Goal: Task Accomplishment & Management: Manage account settings

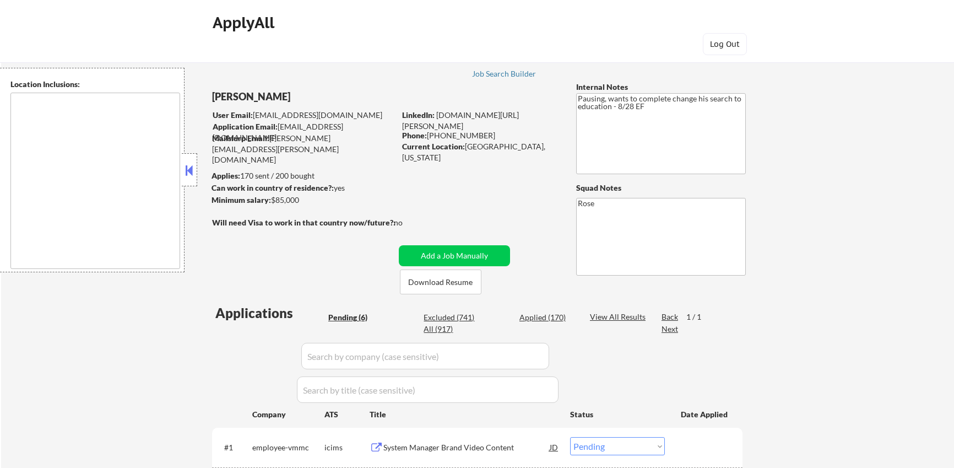
select select ""pending""
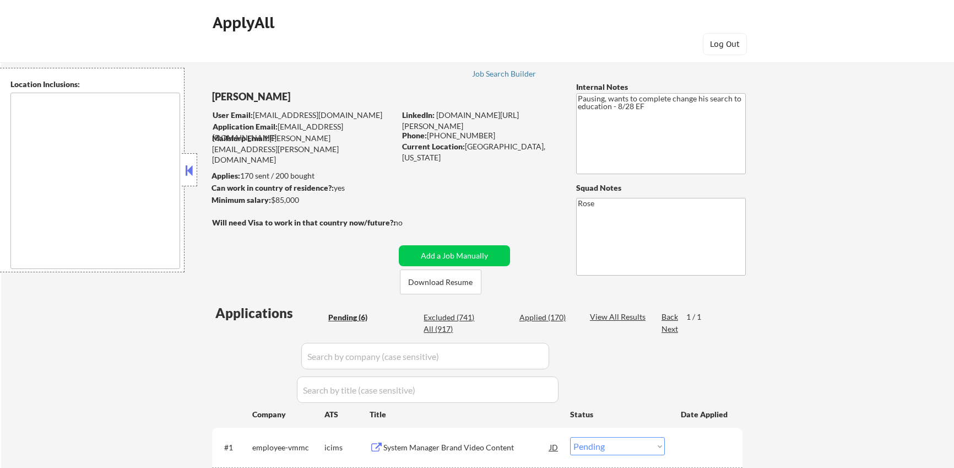
select select ""pending""
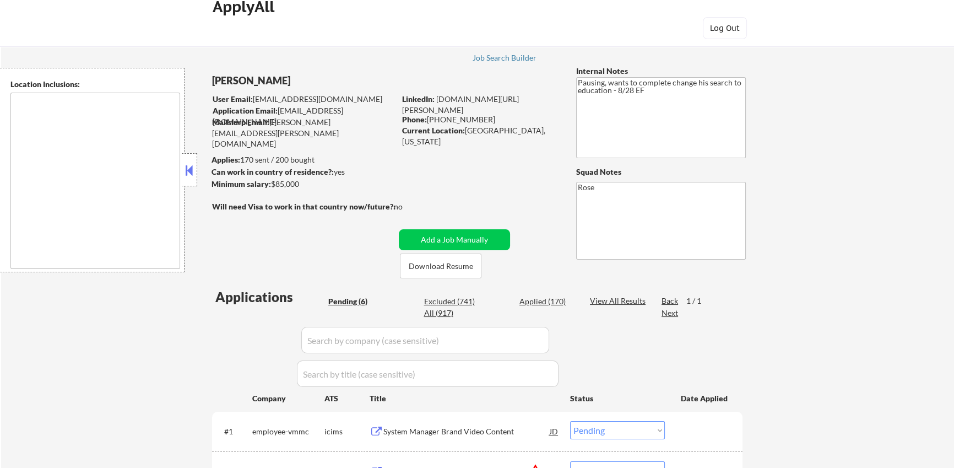
click at [557, 300] on div "Applied (170)" at bounding box center [546, 301] width 55 height 11
select select ""applied""
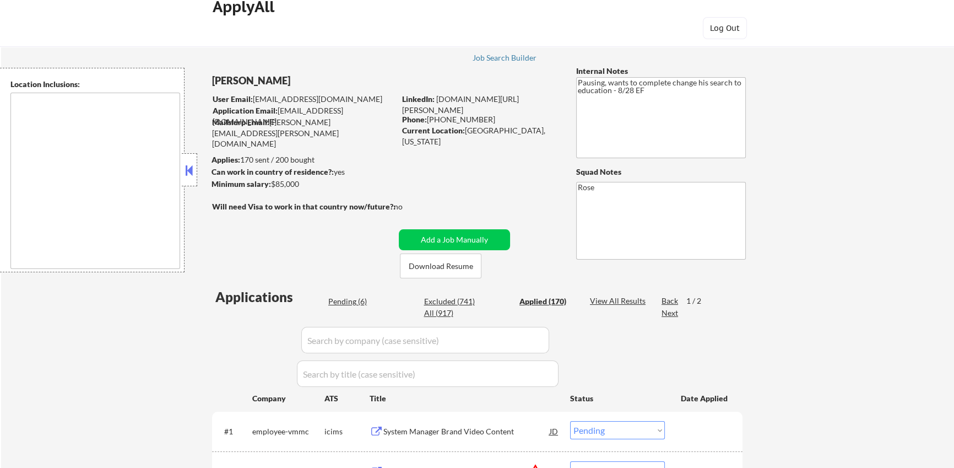
select select ""applied""
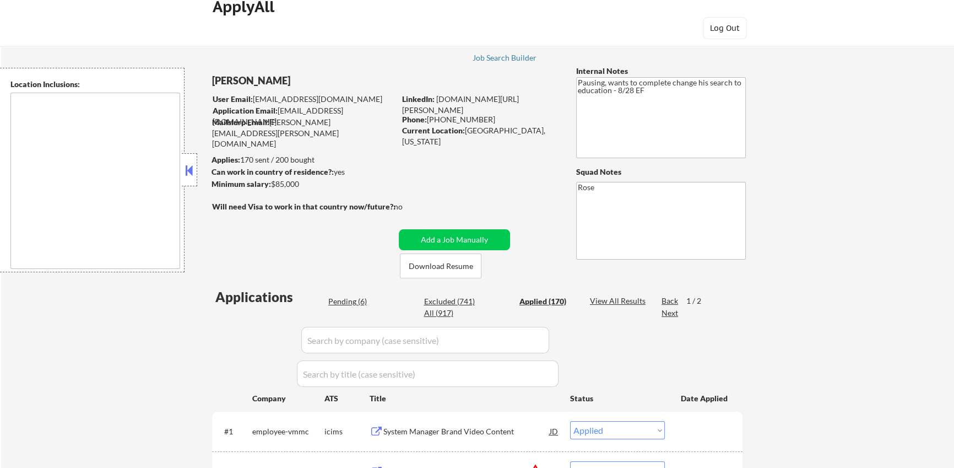
select select ""applied""
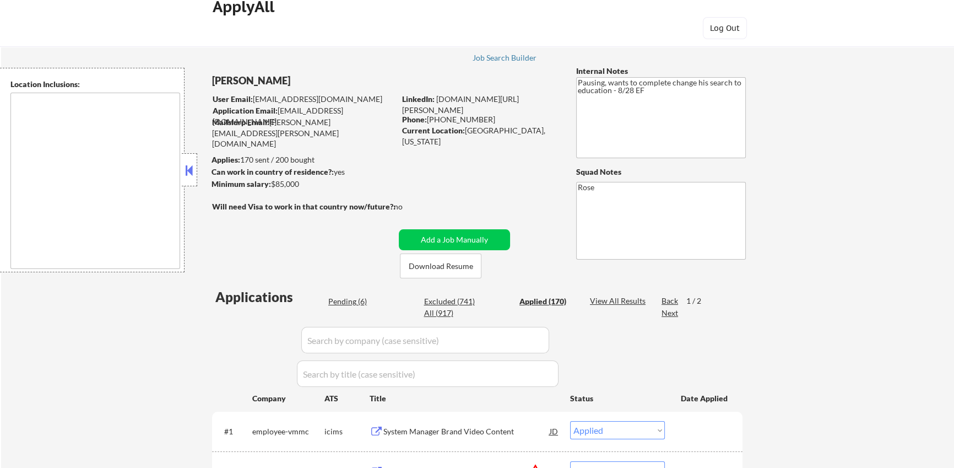
select select ""applied""
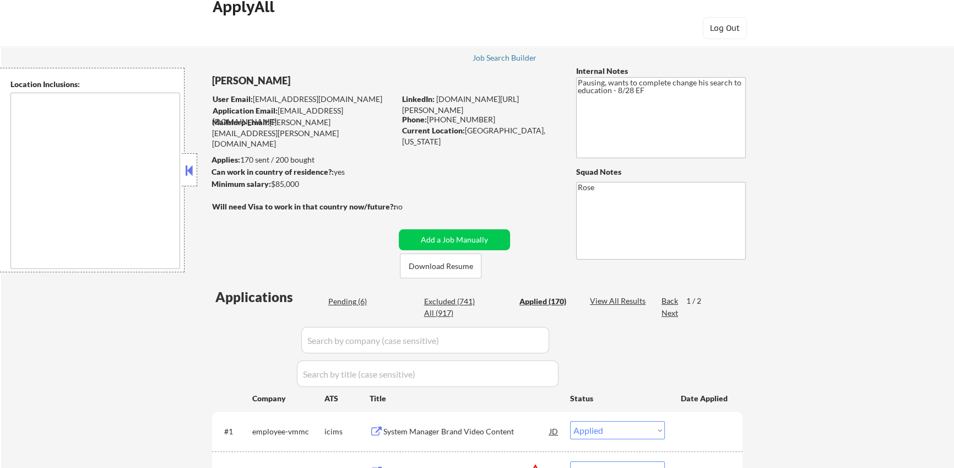
select select ""applied""
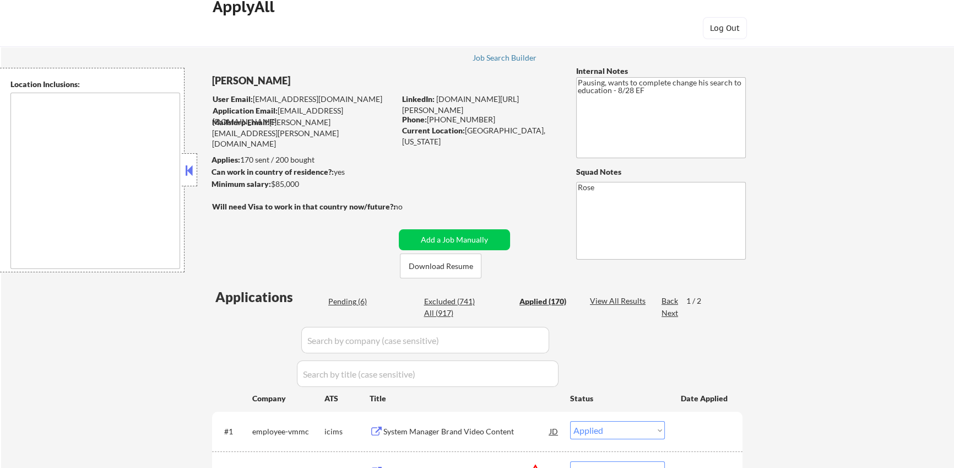
select select ""applied""
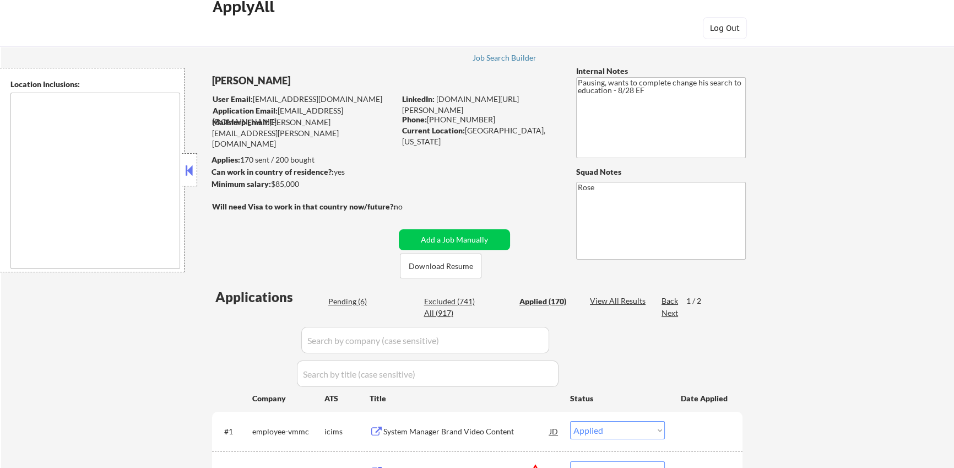
select select ""applied""
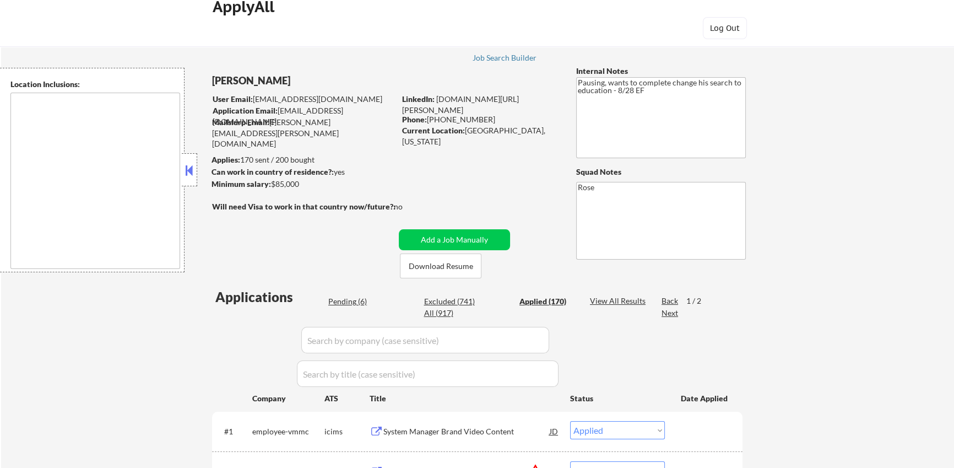
select select ""applied""
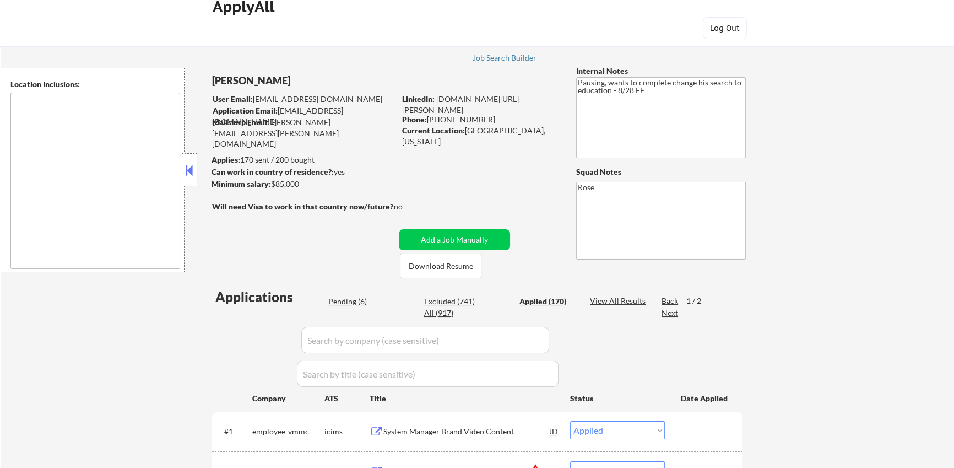
select select ""applied""
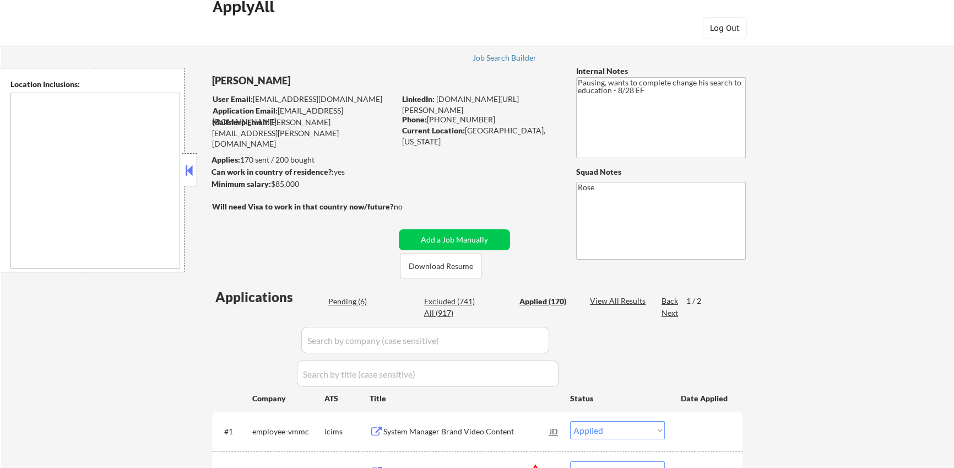
select select ""applied""
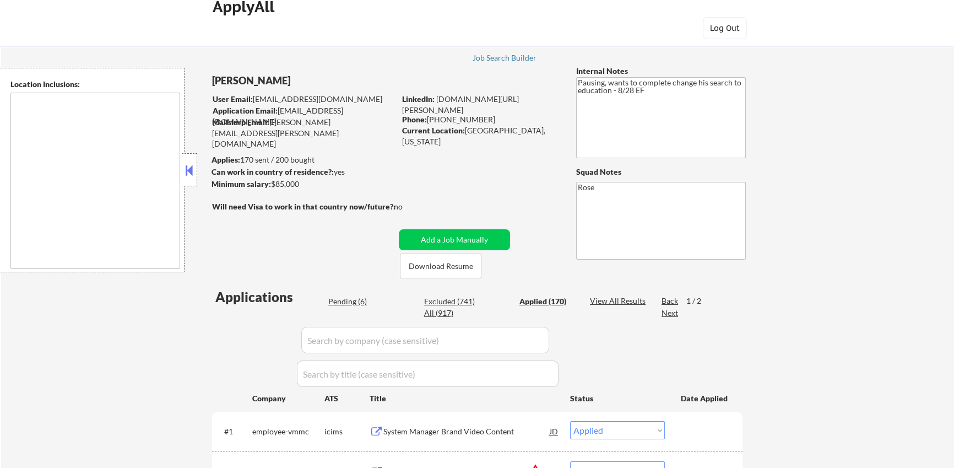
select select ""applied""
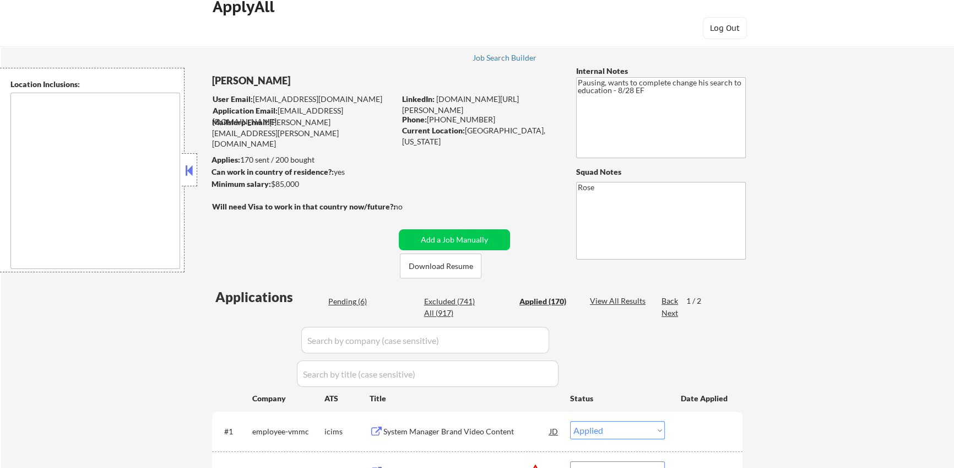
select select ""applied""
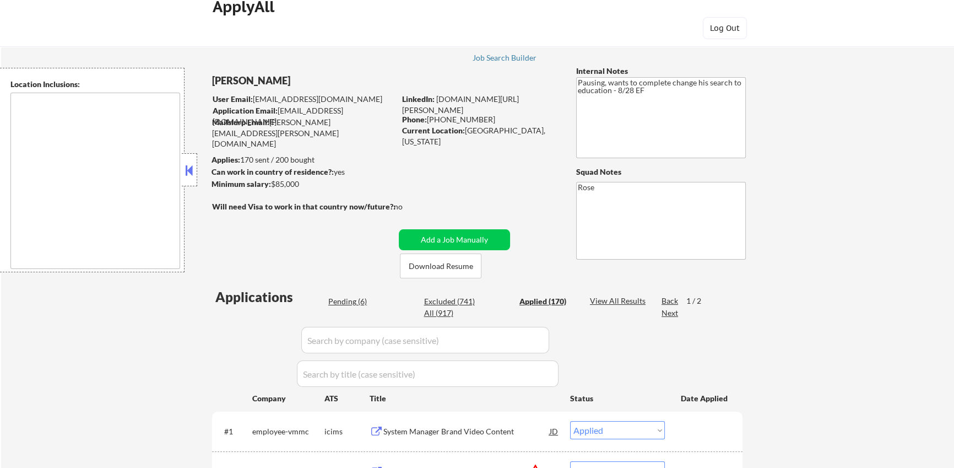
select select ""applied""
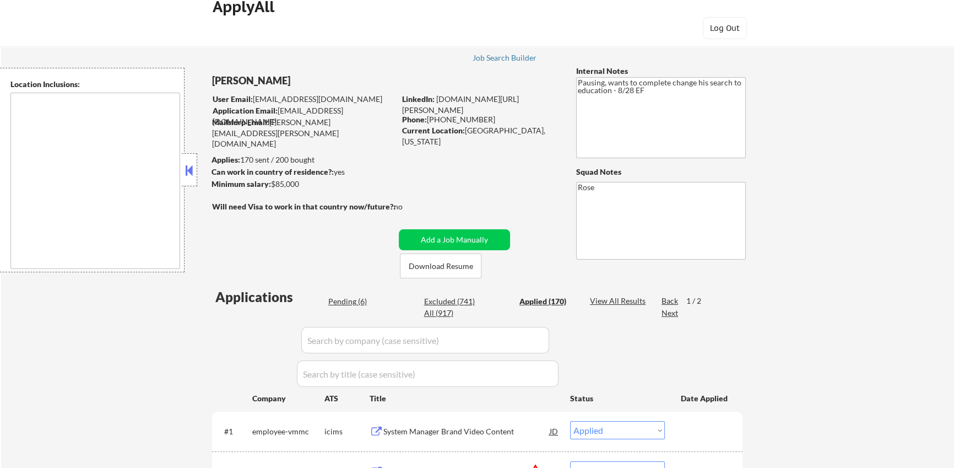
select select ""applied""
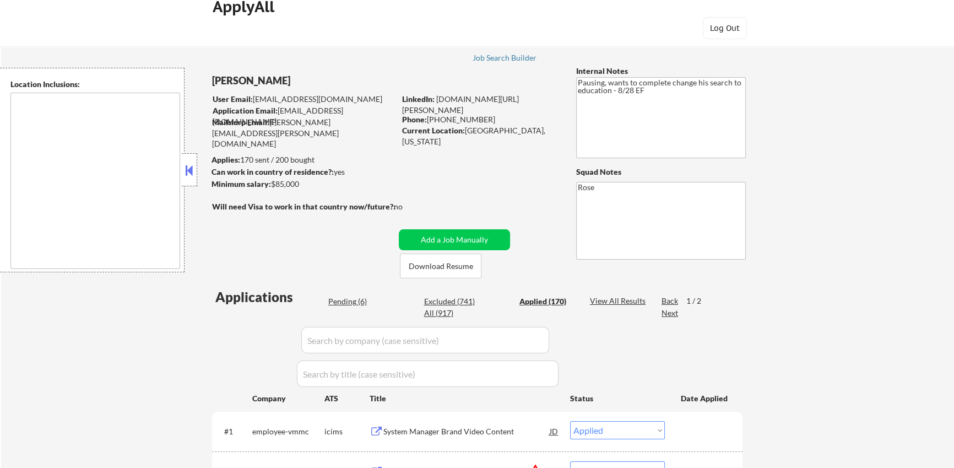
select select ""applied""
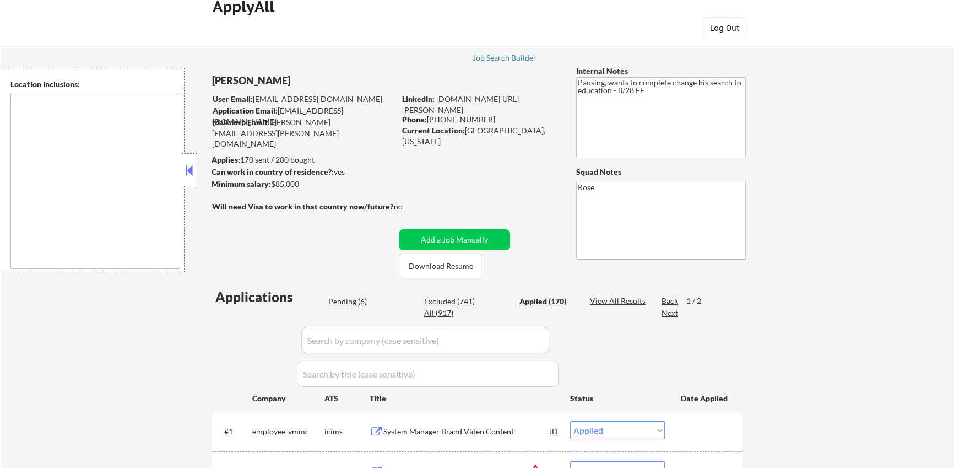
select select ""applied""
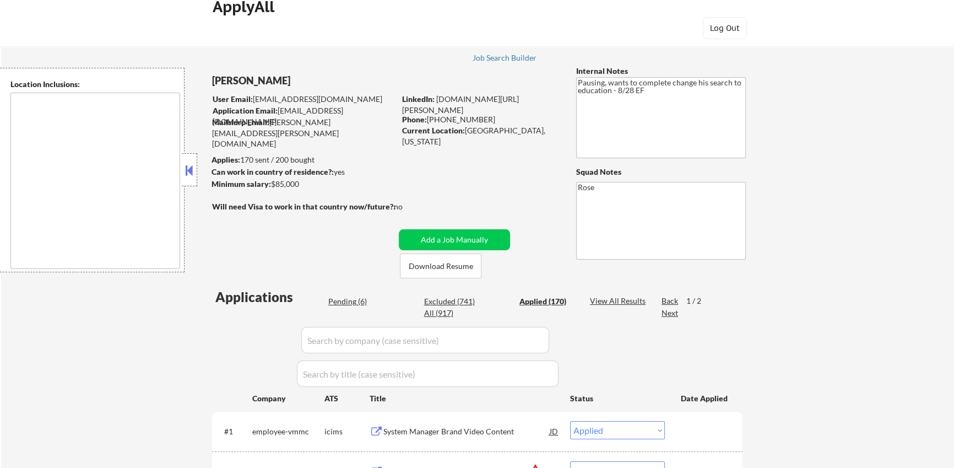
select select ""applied""
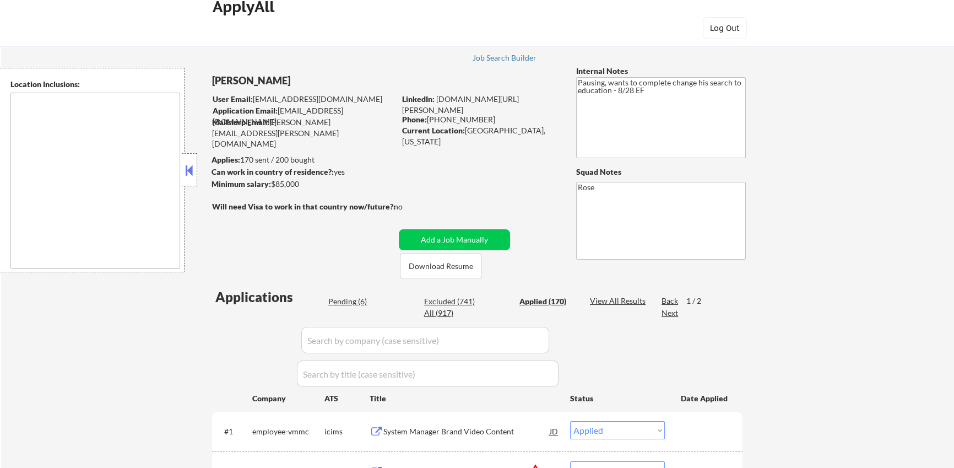
select select ""applied""
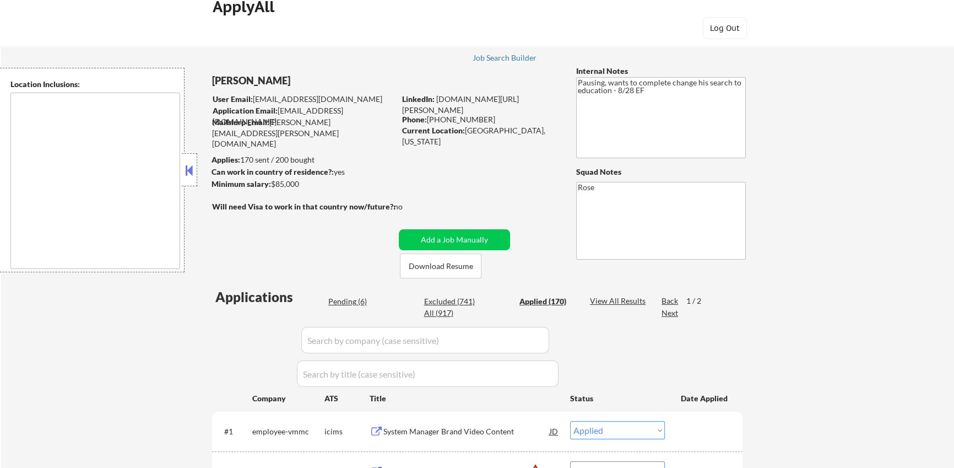
select select ""applied""
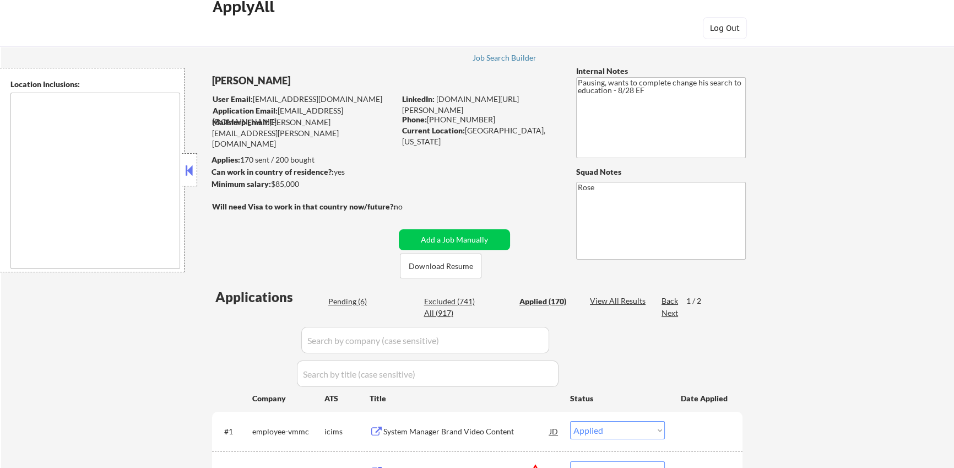
select select ""applied""
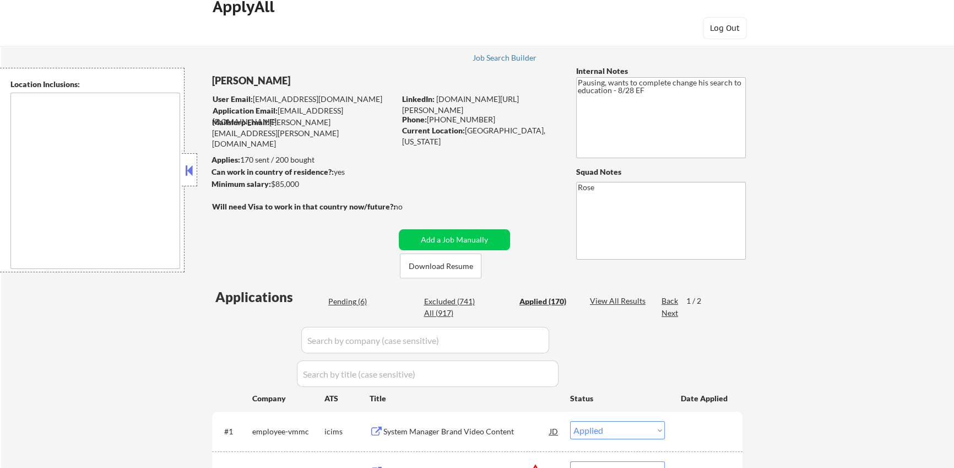
select select ""applied""
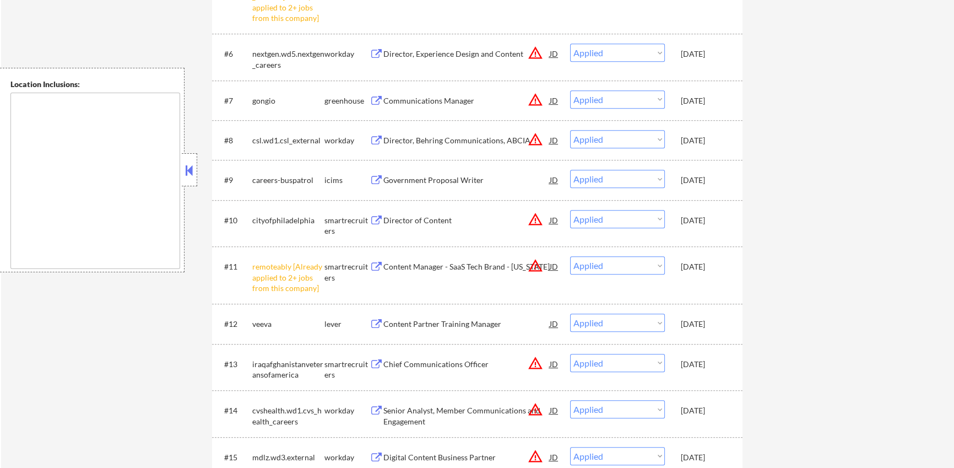
scroll to position [655, 0]
